Goal: Information Seeking & Learning: Learn about a topic

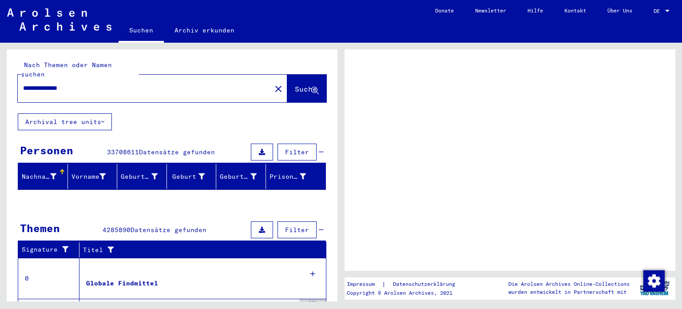
click at [295, 84] on span "Suche" at bounding box center [306, 88] width 22 height 9
click at [669, 9] on div at bounding box center [668, 11] width 8 height 6
click at [669, 12] on div at bounding box center [668, 11] width 8 height 6
click at [668, 8] on div at bounding box center [668, 11] width 8 height 6
click at [666, 8] on div at bounding box center [668, 11] width 8 height 6
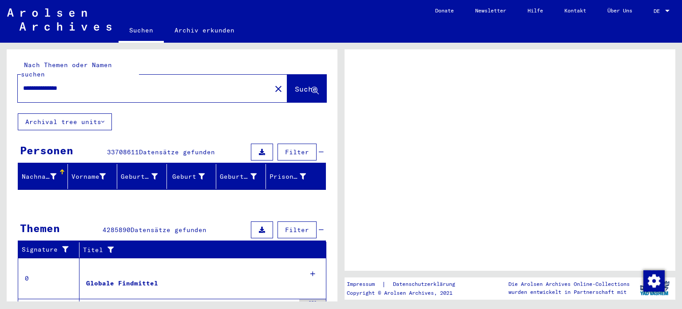
click at [666, 10] on div at bounding box center [668, 11] width 4 height 2
